Goal: Information Seeking & Learning: Check status

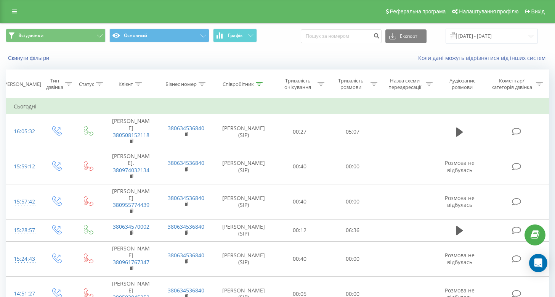
drag, startPoint x: 258, startPoint y: 82, endPoint x: 250, endPoint y: 114, distance: 33.8
click at [259, 82] on icon at bounding box center [259, 84] width 7 height 4
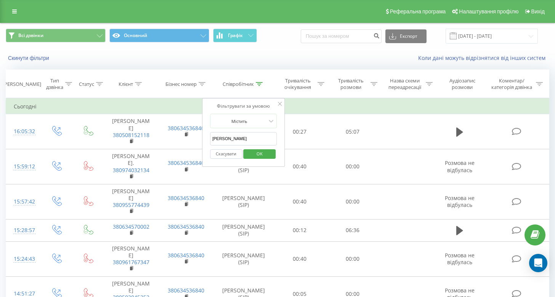
drag, startPoint x: 241, startPoint y: 135, endPoint x: 207, endPoint y: 136, distance: 34.7
click at [207, 136] on div "Фільтрувати за умовою Містить [PERSON_NAME] OK" at bounding box center [243, 132] width 83 height 69
type input "[PERSON_NAME]"
click at [255, 151] on span "OK" at bounding box center [259, 154] width 21 height 12
